Goal: Transaction & Acquisition: Purchase product/service

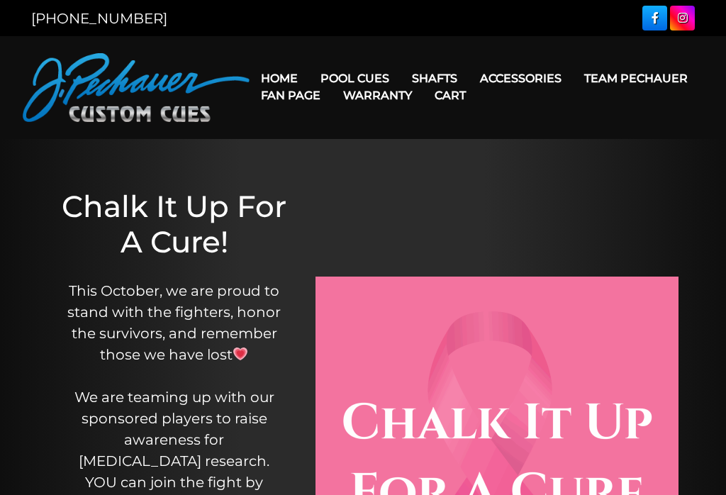
click at [573, 81] on link "Team Pechauer" at bounding box center [636, 78] width 126 height 36
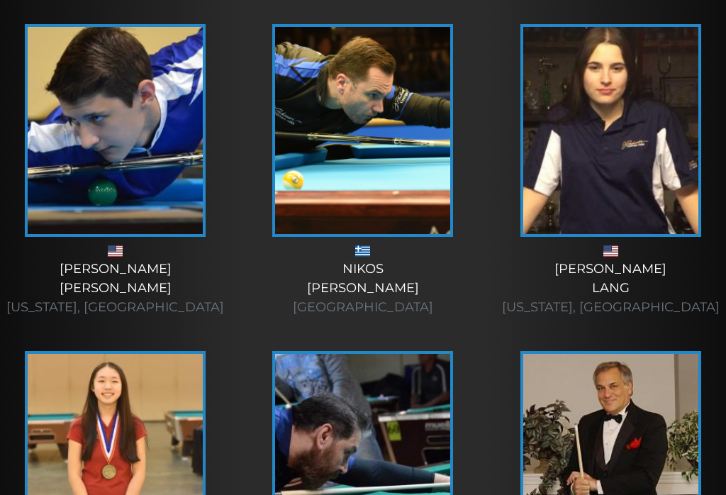
scroll to position [2026, 0]
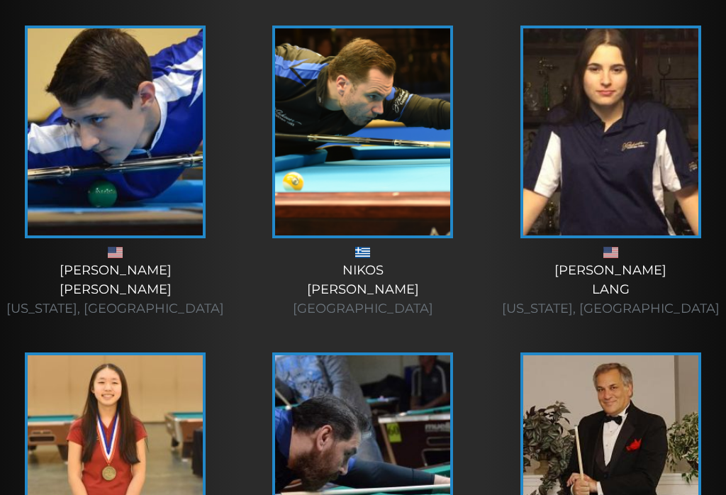
click at [249, 440] on div "[PERSON_NAME] [US_STATE], [GEOGRAPHIC_DATA]" at bounding box center [362, 499] width 230 height 304
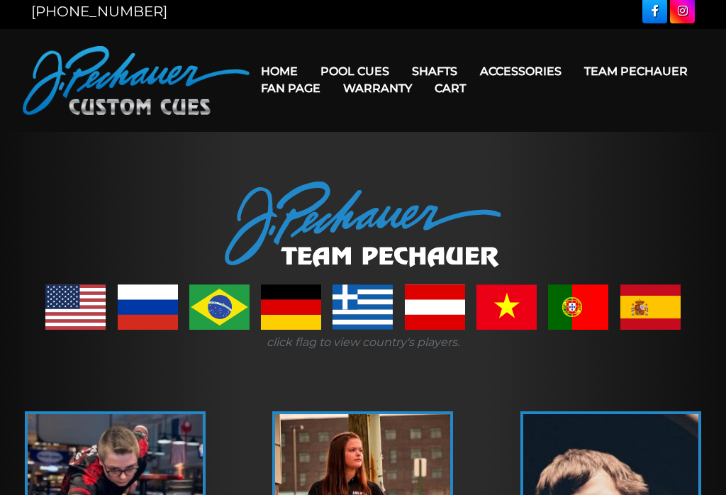
scroll to position [0, 0]
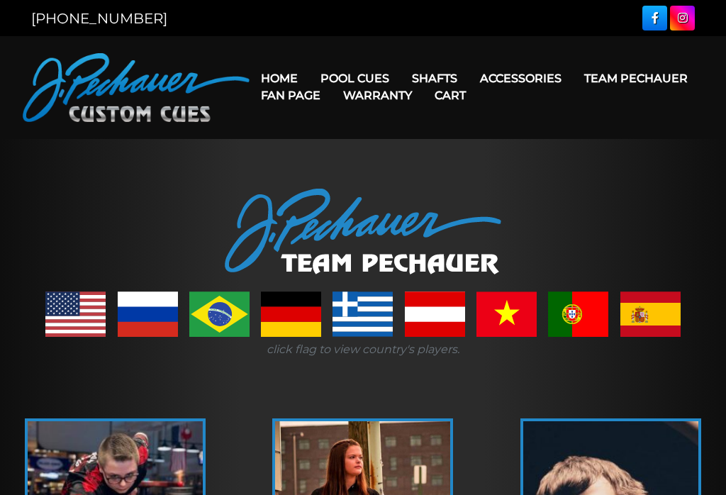
click at [421, 249] on link "Retired Cues" at bounding box center [413, 239] width 206 height 20
click at [367, 249] on link "Retired Cues" at bounding box center [413, 239] width 206 height 20
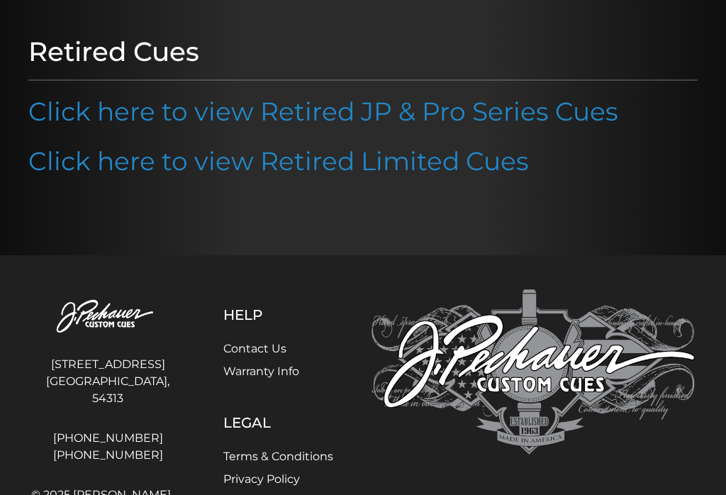
scroll to position [166, 0]
click at [328, 169] on link "Click here to view Retired Limited Cues" at bounding box center [278, 161] width 500 height 31
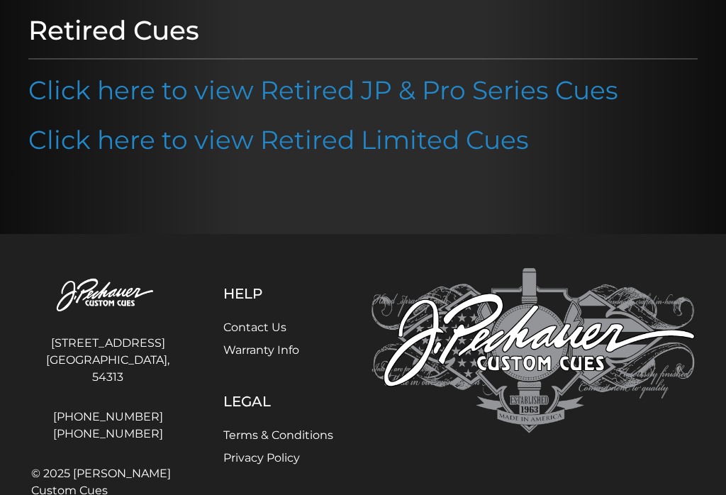
click at [364, 91] on link "Click here to view Retired JP & Pro Series Cues" at bounding box center [323, 89] width 590 height 31
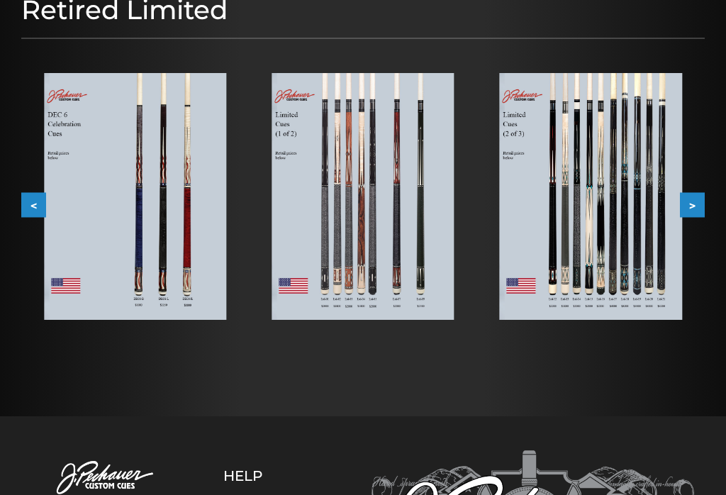
scroll to position [202, 0]
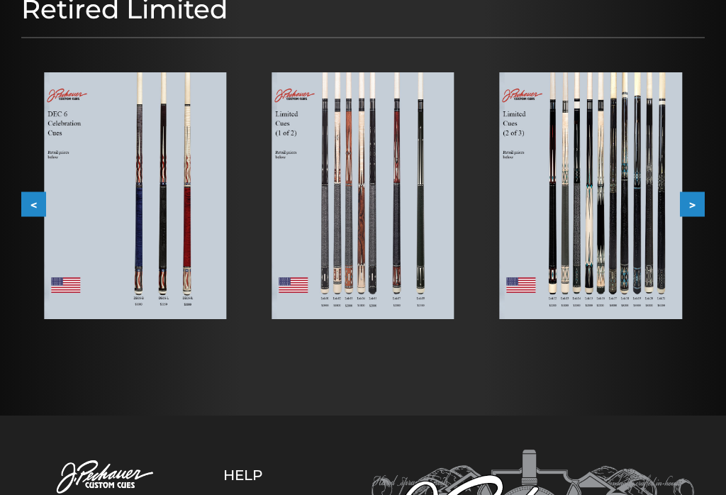
click at [263, 364] on div "Retired Limited < > slide 6 to 8 of 6 2009-2011 2009-2011" at bounding box center [362, 176] width 697 height 379
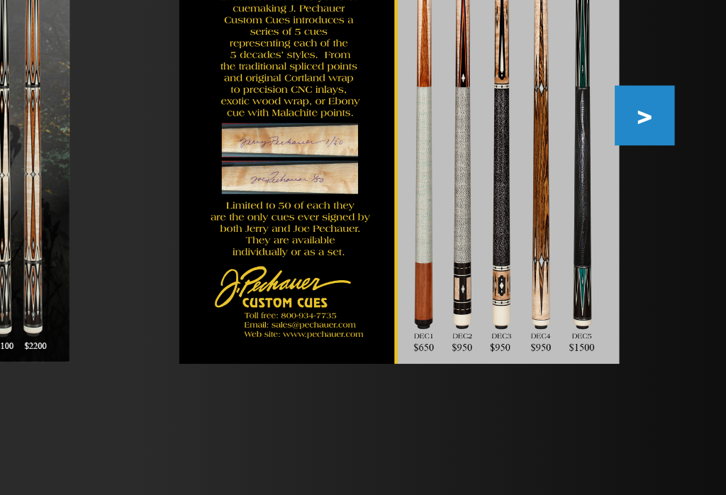
scroll to position [211, 0]
click at [680, 182] on button ">" at bounding box center [692, 194] width 25 height 25
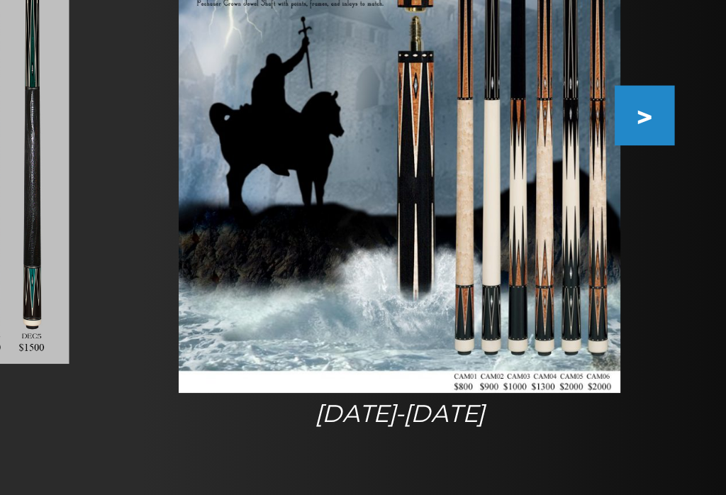
click at [680, 182] on button ">" at bounding box center [692, 194] width 25 height 25
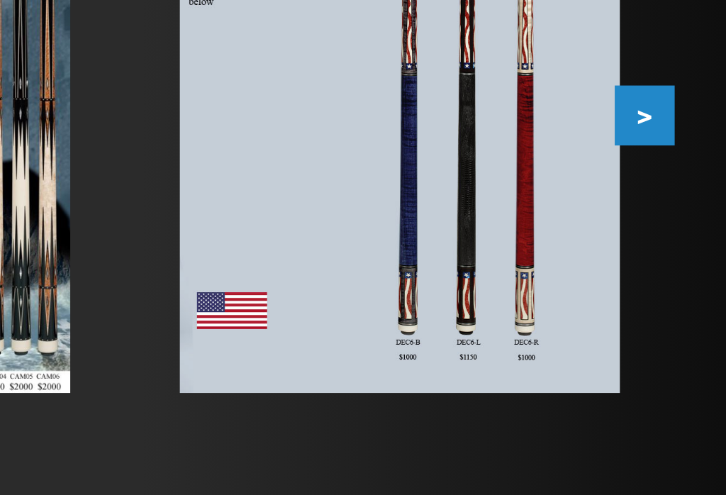
click at [680, 182] on button ">" at bounding box center [692, 194] width 25 height 25
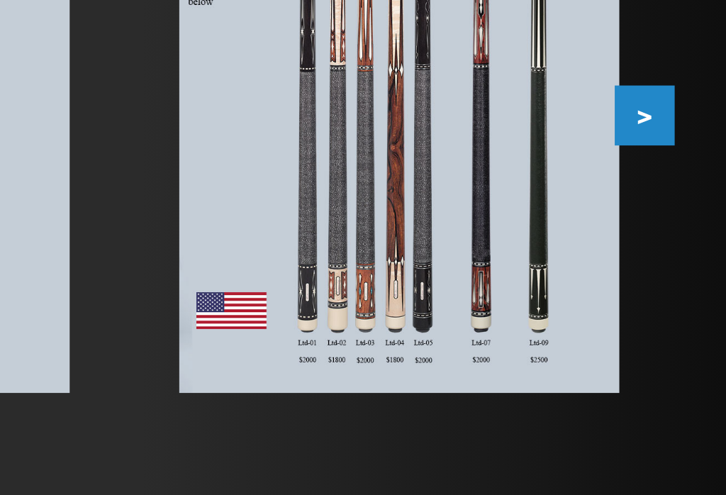
click at [680, 182] on button ">" at bounding box center [692, 194] width 25 height 25
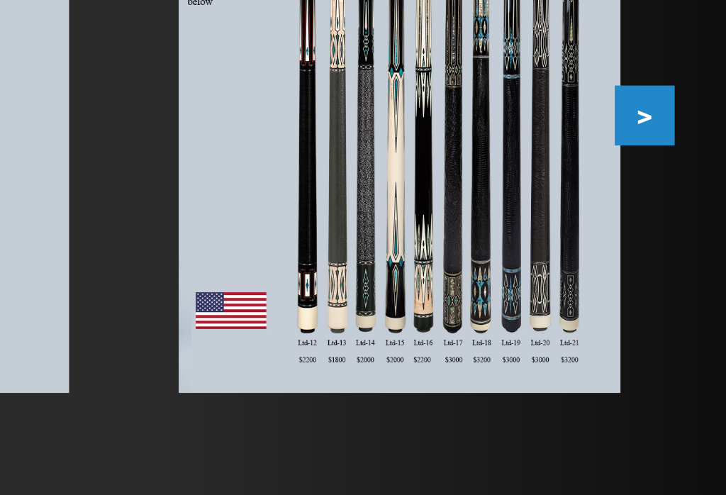
click at [680, 182] on button ">" at bounding box center [692, 194] width 25 height 25
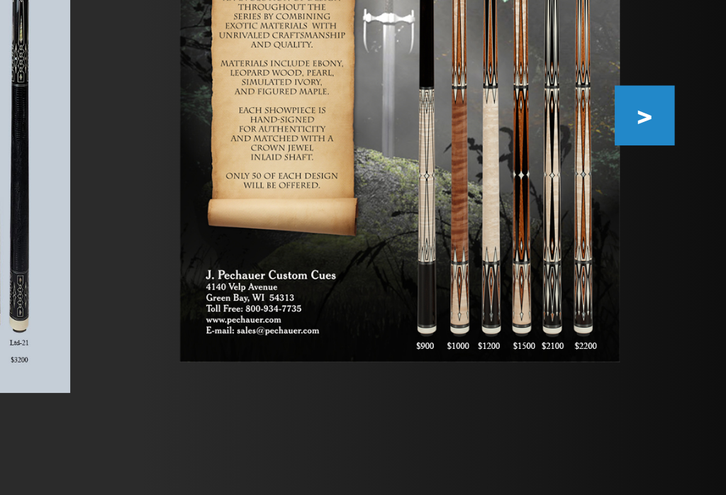
click at [680, 182] on button ">" at bounding box center [692, 194] width 25 height 25
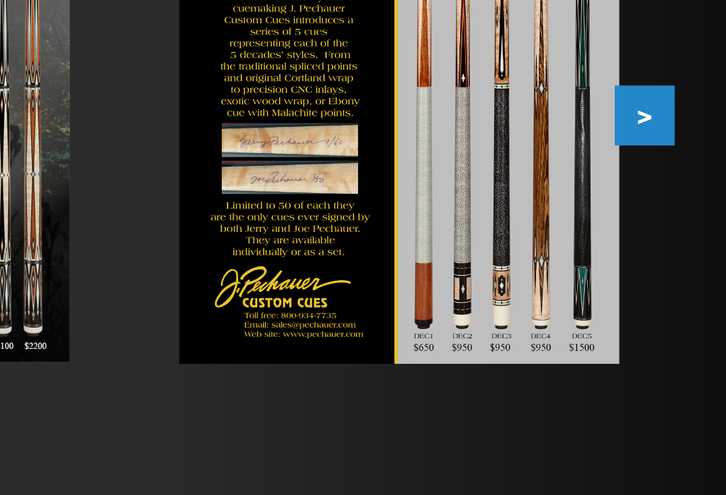
click at [680, 182] on button ">" at bounding box center [692, 194] width 25 height 25
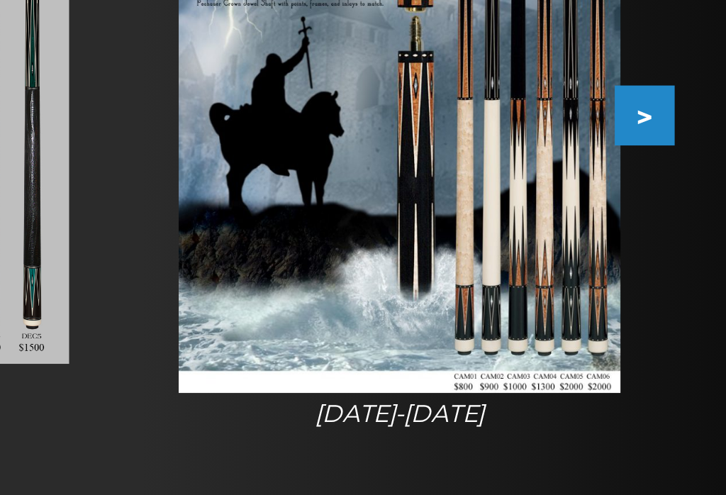
click at [680, 182] on button ">" at bounding box center [692, 194] width 25 height 25
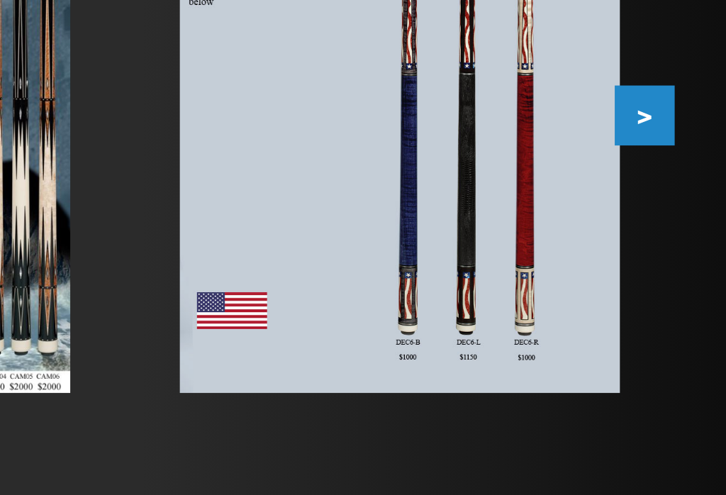
click at [680, 182] on button ">" at bounding box center [692, 194] width 25 height 25
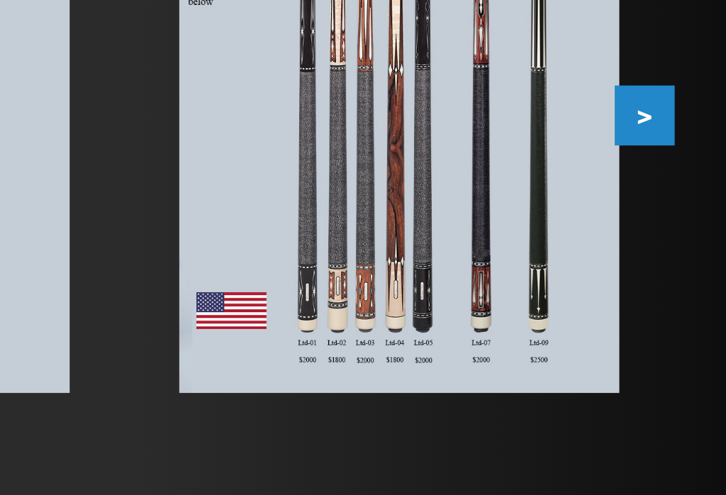
click at [680, 182] on button ">" at bounding box center [692, 194] width 25 height 25
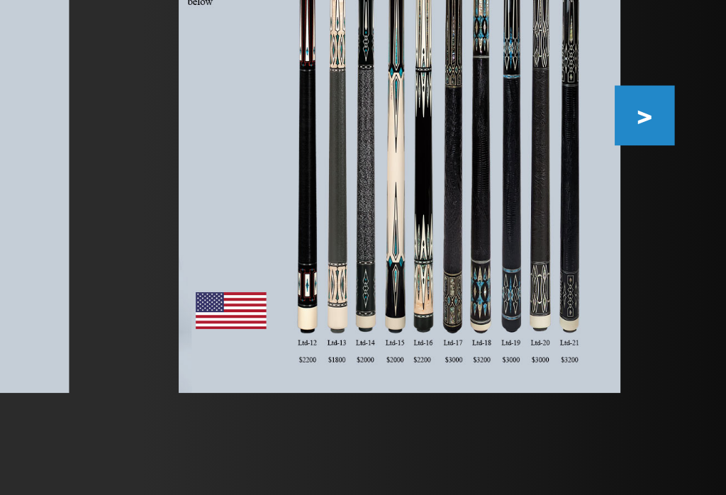
click at [680, 182] on button ">" at bounding box center [692, 194] width 25 height 25
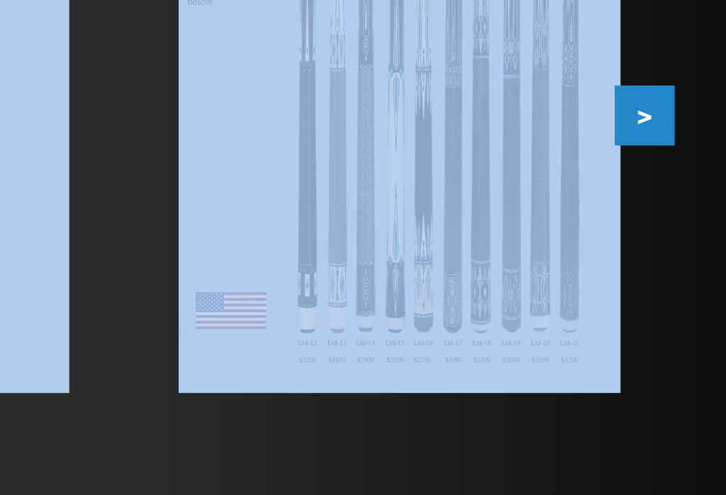
click at [680, 182] on button ">" at bounding box center [692, 194] width 25 height 25
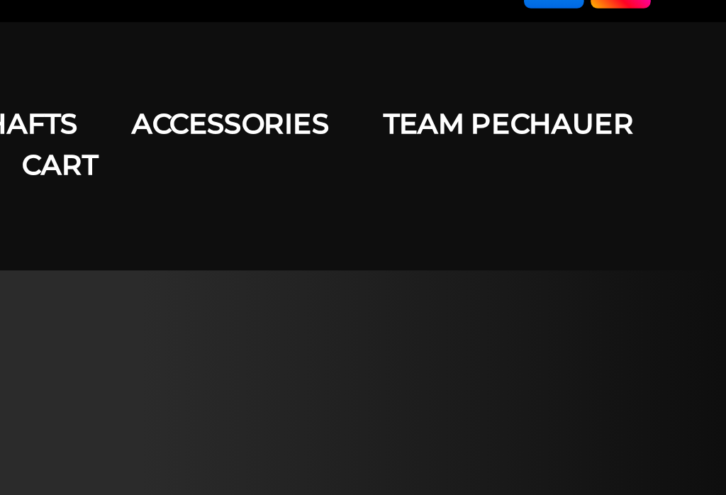
scroll to position [26, 0]
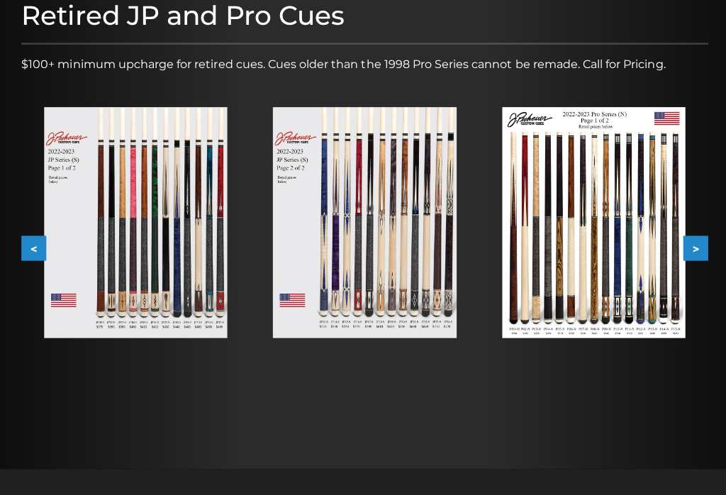
scroll to position [203, 0]
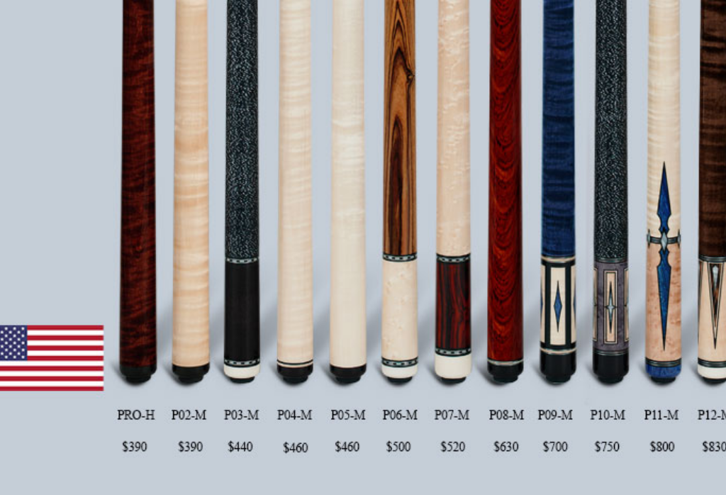
click at [271, 100] on img at bounding box center [362, 215] width 182 height 230
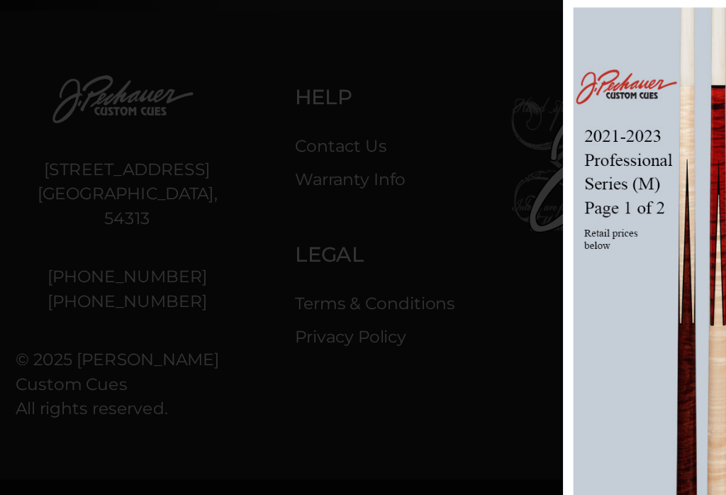
scroll to position [522, 16]
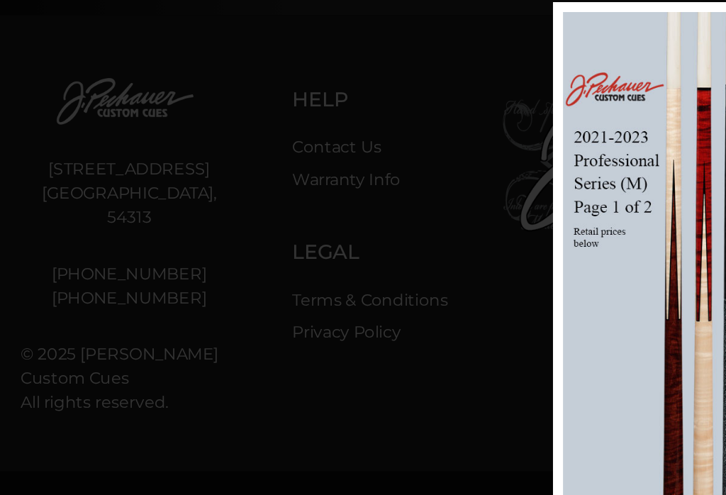
click at [79, 35] on div at bounding box center [513, 71] width 1058 height 1186
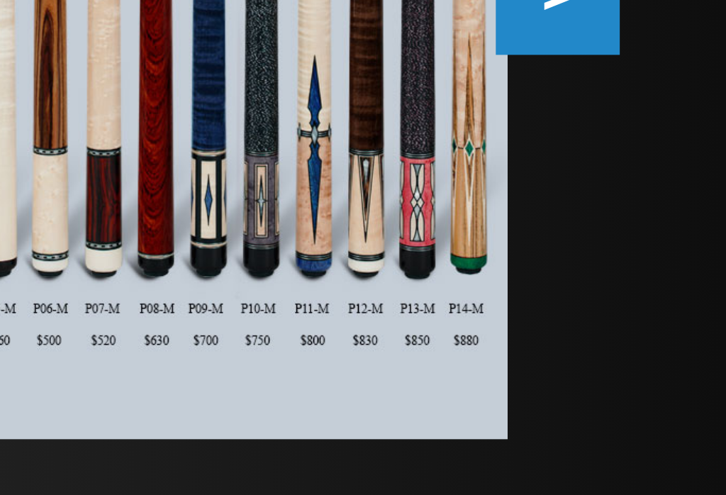
scroll to position [124, 0]
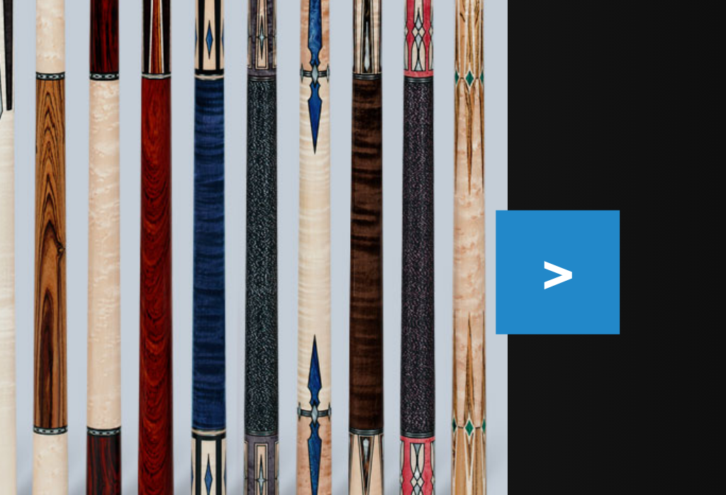
click at [680, 306] on button ">" at bounding box center [692, 318] width 25 height 25
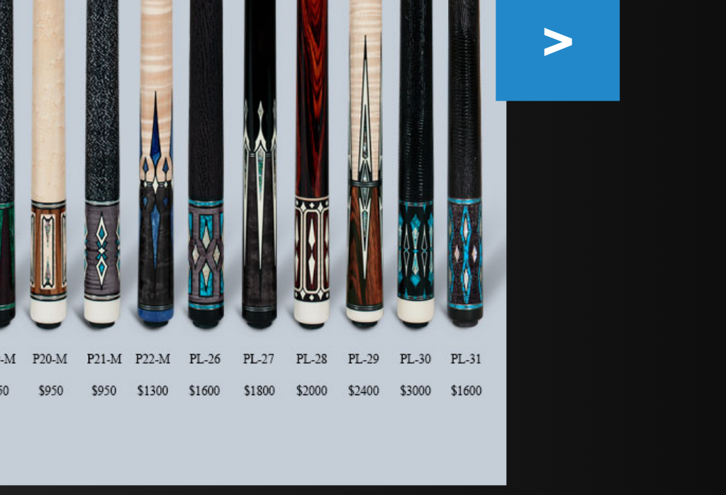
click at [680, 306] on button ">" at bounding box center [692, 318] width 25 height 25
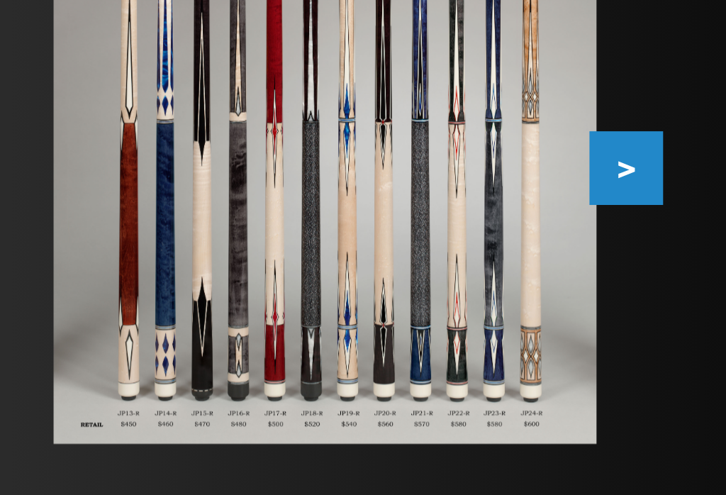
click at [680, 306] on button ">" at bounding box center [692, 318] width 25 height 25
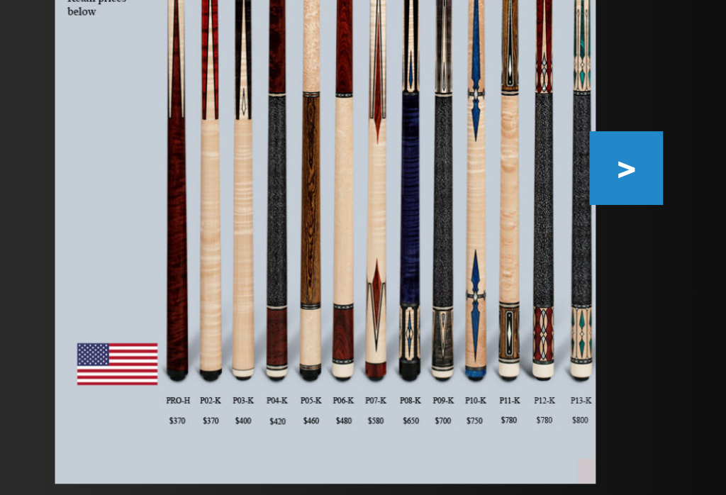
click at [680, 306] on button ">" at bounding box center [692, 318] width 25 height 25
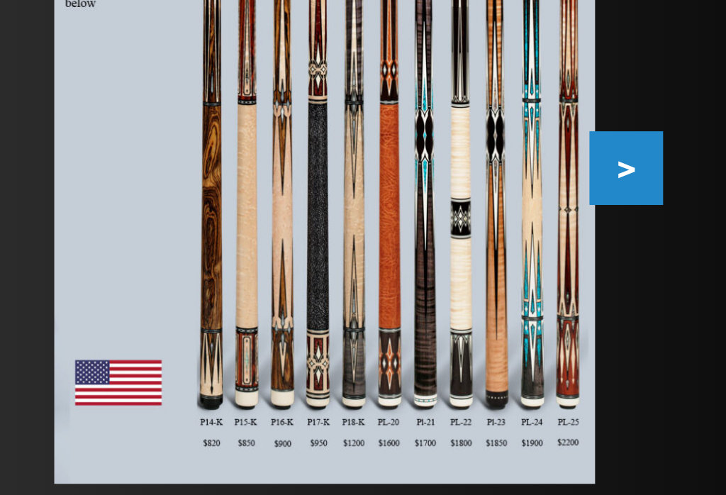
click at [680, 306] on button ">" at bounding box center [692, 318] width 25 height 25
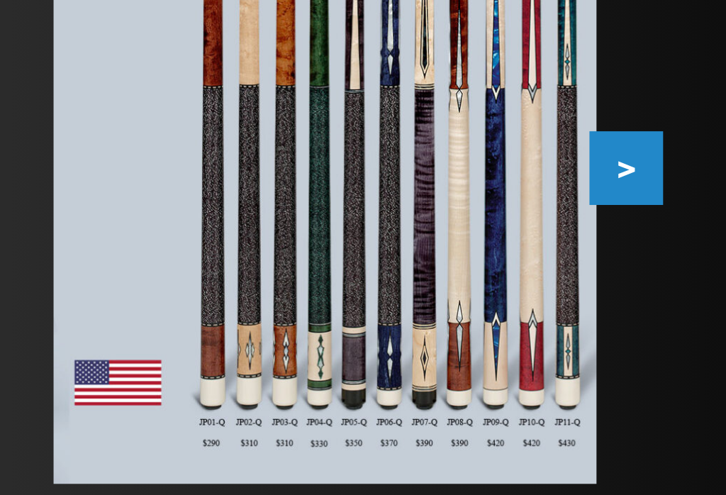
click at [680, 306] on button ">" at bounding box center [692, 318] width 25 height 25
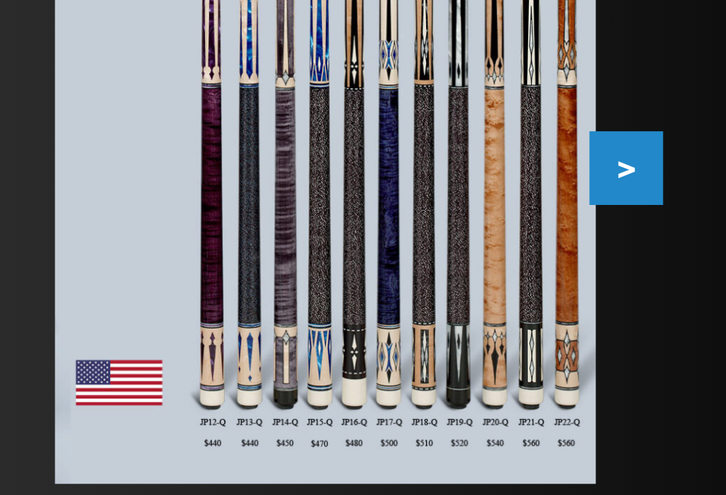
click at [680, 306] on button ">" at bounding box center [692, 318] width 25 height 25
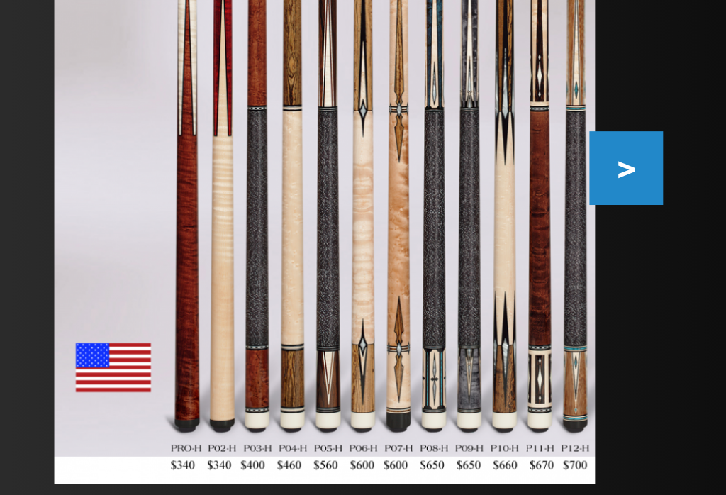
click at [680, 306] on button ">" at bounding box center [692, 318] width 25 height 25
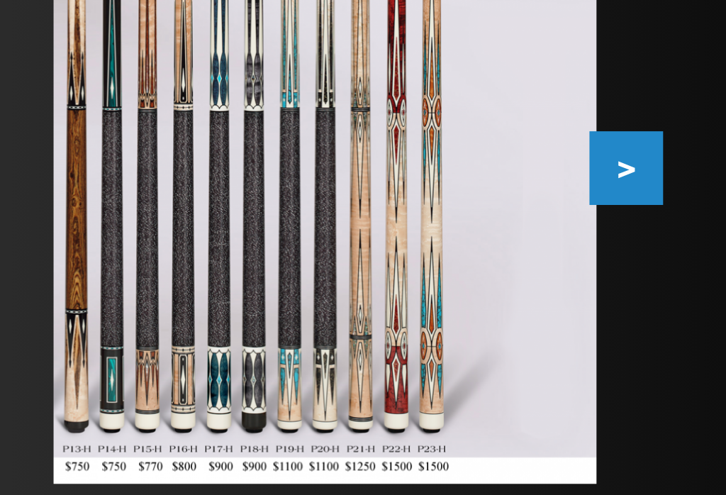
click at [680, 306] on button ">" at bounding box center [692, 318] width 25 height 25
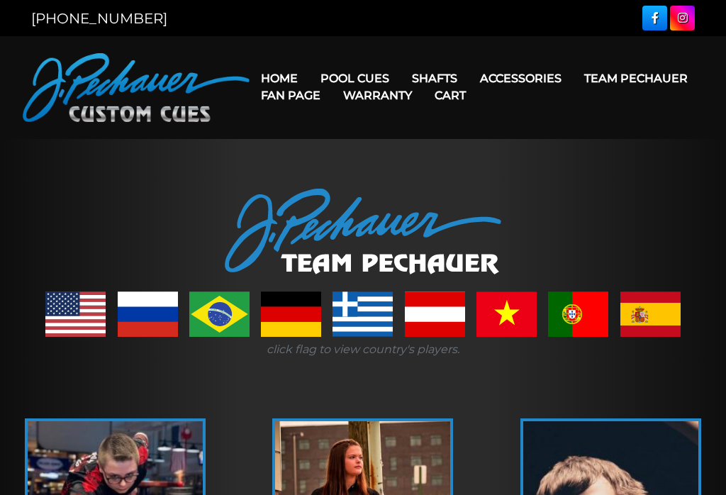
click at [549, 76] on link "Accessories" at bounding box center [520, 78] width 104 height 36
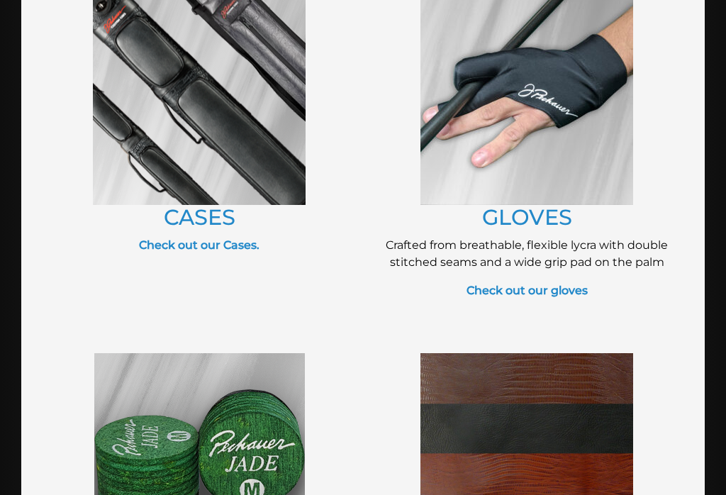
scroll to position [678, 0]
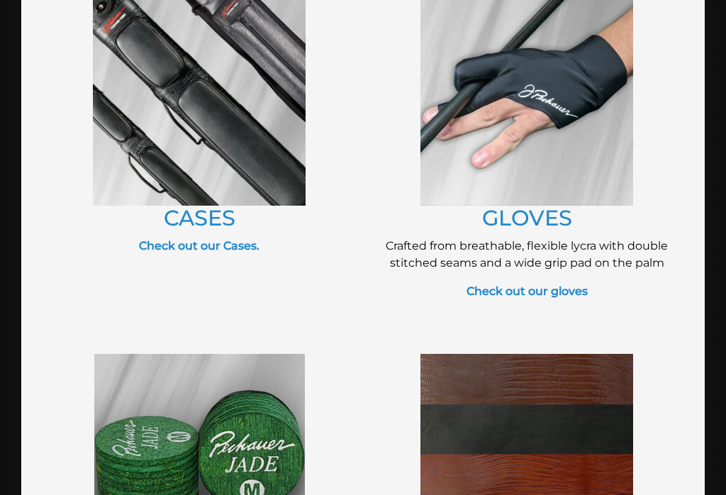
click at [274, 179] on img at bounding box center [199, 99] width 213 height 213
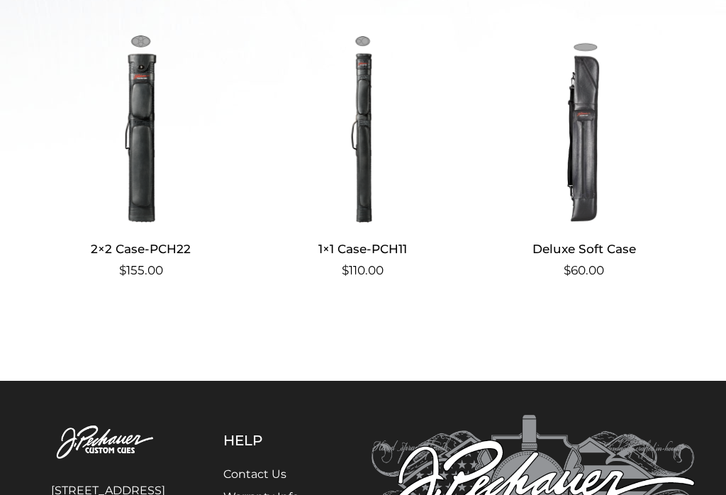
scroll to position [651, 0]
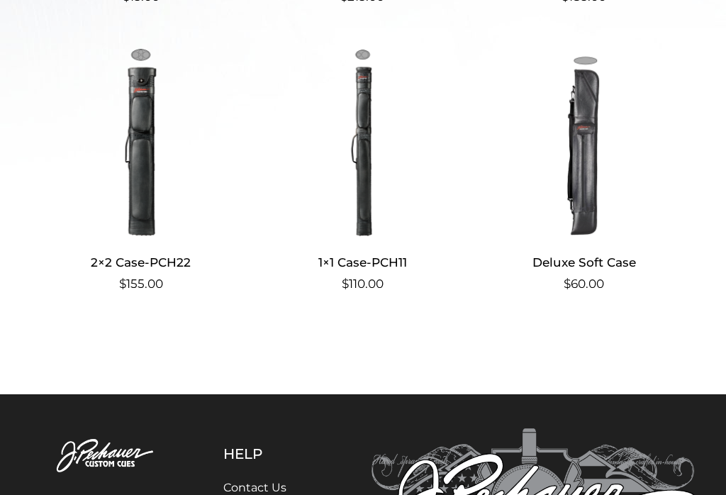
click at [612, 223] on img at bounding box center [583, 141] width 197 height 191
click at [599, 181] on img at bounding box center [583, 141] width 197 height 191
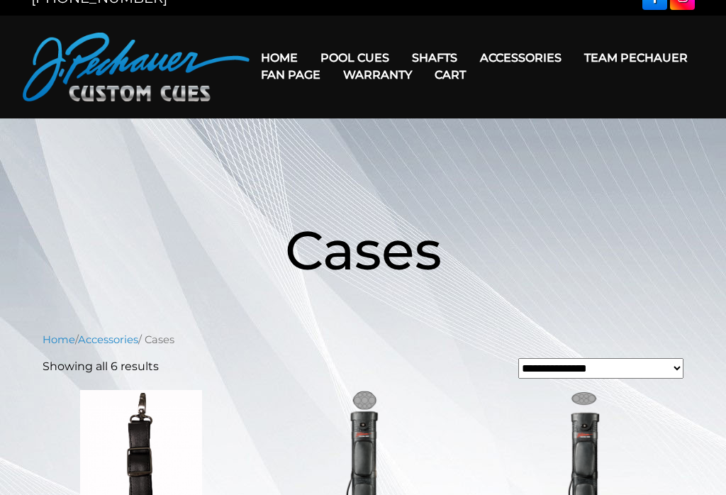
scroll to position [0, 0]
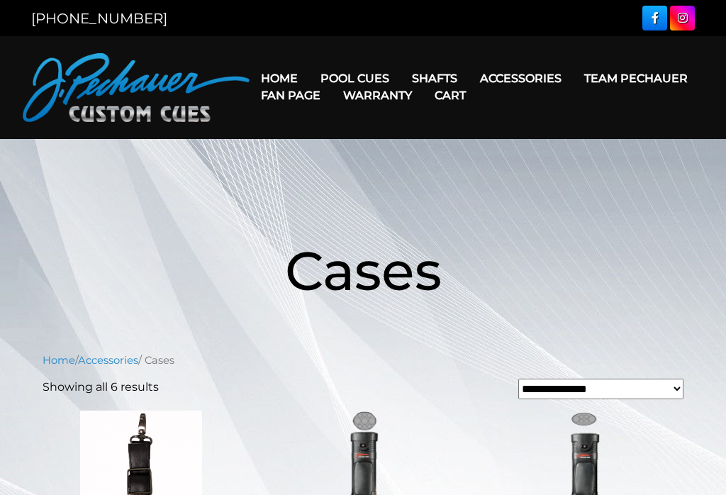
click at [558, 124] on link "Joint Protectors" at bounding box center [546, 118] width 153 height 20
click at [551, 128] on link "Joint Protectors" at bounding box center [546, 118] width 153 height 20
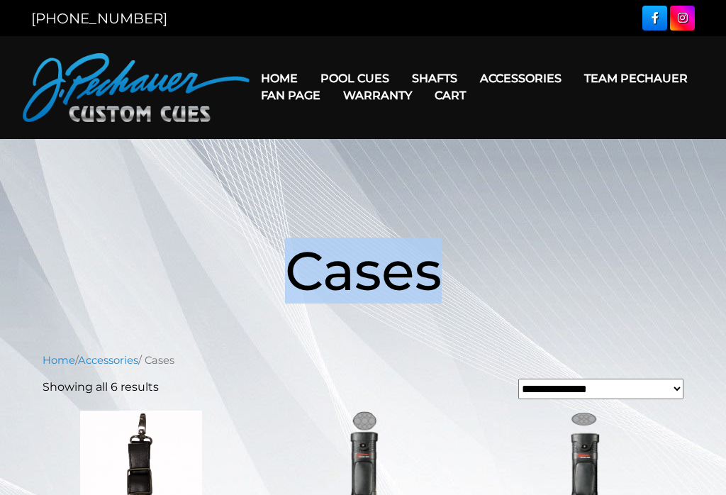
scroll to position [1, 0]
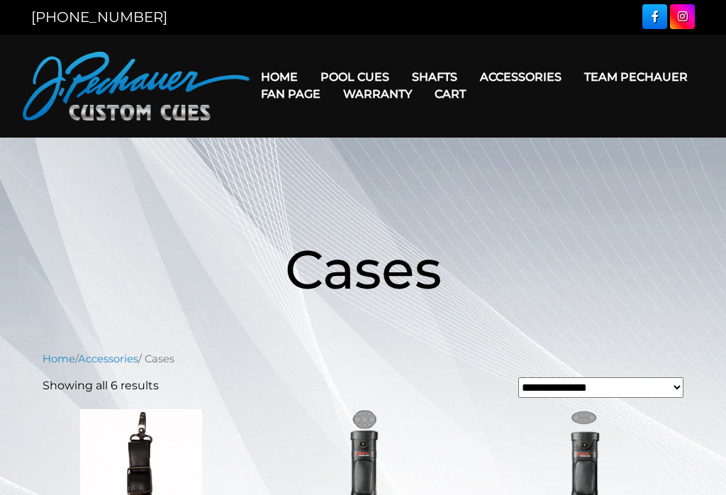
click at [574, 247] on link "A Pool Lesson DVD" at bounding box center [546, 237] width 153 height 20
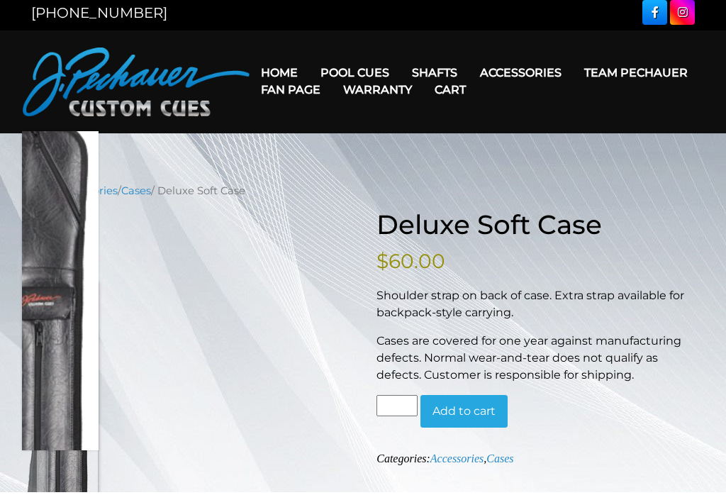
scroll to position [8, 0]
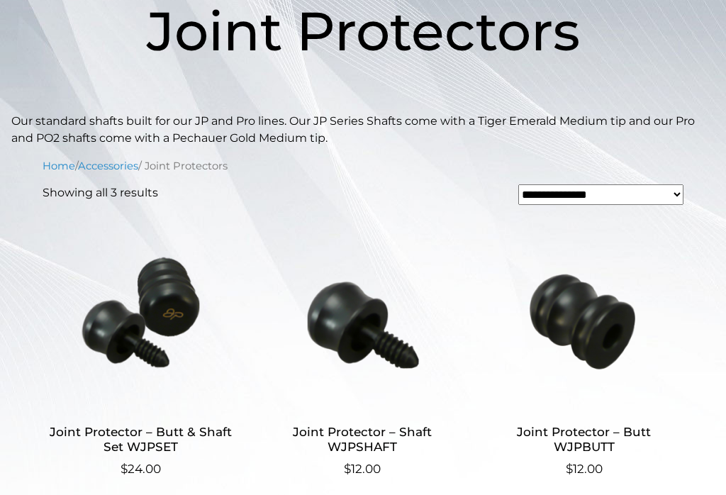
scroll to position [238, 0]
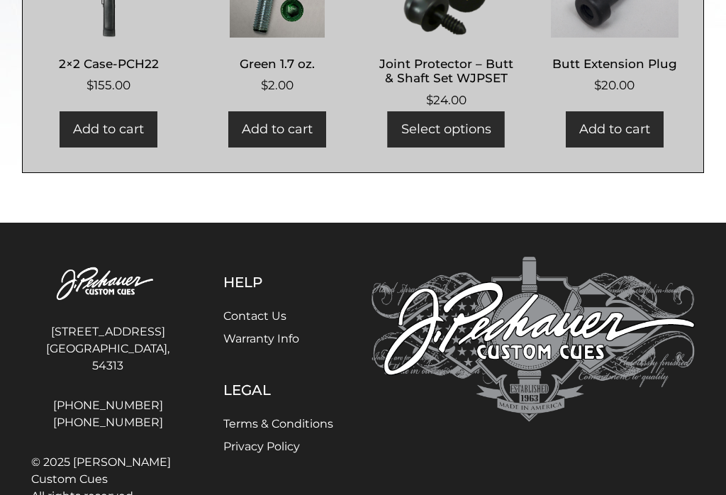
scroll to position [655, 0]
